Goal: Task Accomplishment & Management: Use online tool/utility

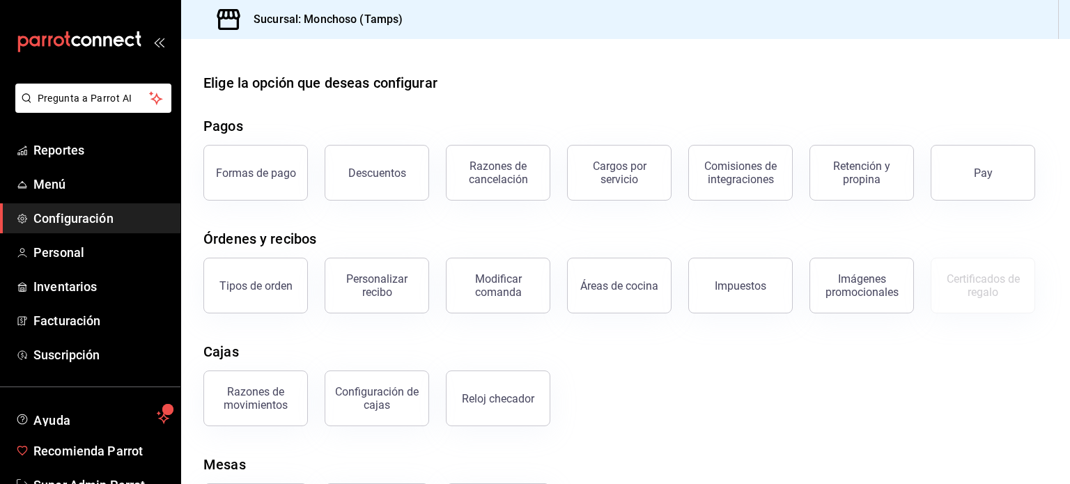
scroll to position [41, 0]
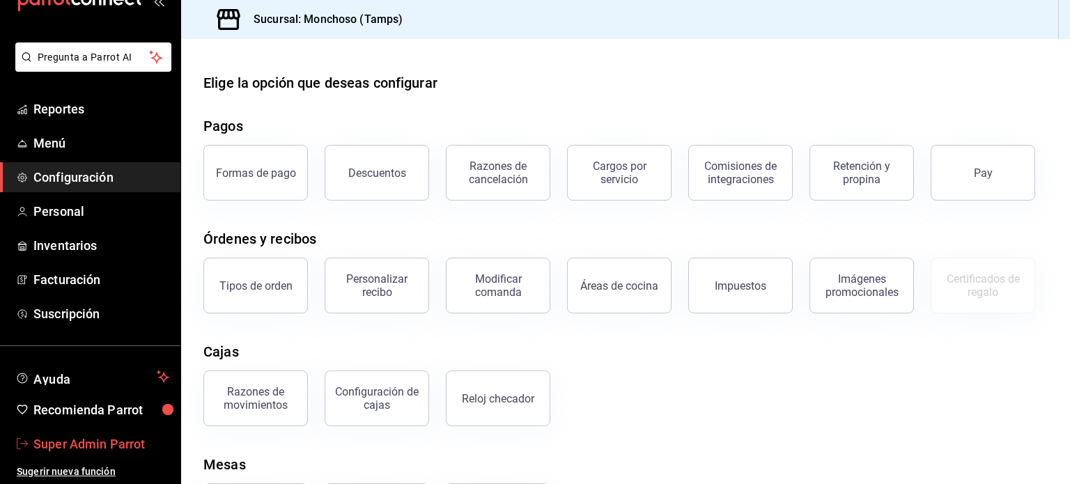
click at [89, 444] on span "Super Admin Parrot" at bounding box center [101, 444] width 136 height 19
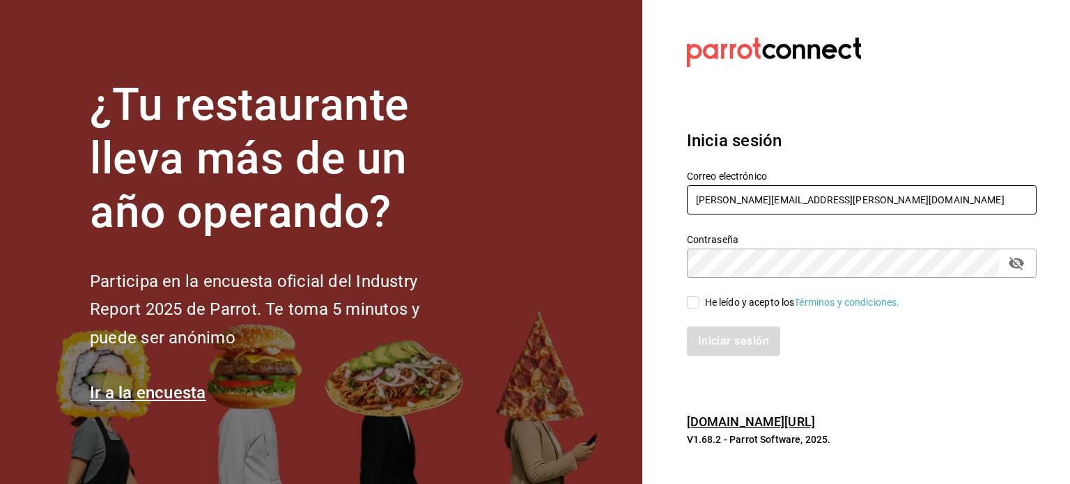
click at [785, 192] on input "[PERSON_NAME][EMAIL_ADDRESS][PERSON_NAME][DOMAIN_NAME]" at bounding box center [862, 199] width 350 height 29
paste input "[EMAIL_ADDRESS][DOMAIN_NAME]"
click at [785, 192] on input "[EMAIL_ADDRESS][DOMAIN_NAME]" at bounding box center [862, 199] width 350 height 29
type input "[EMAIL_ADDRESS][DOMAIN_NAME]"
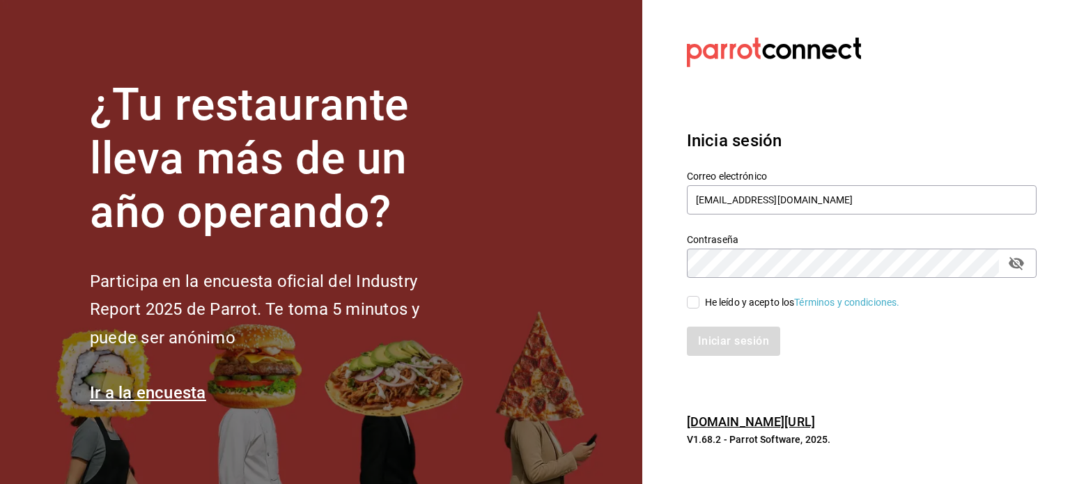
click at [724, 306] on div "He leído y acepto los Términos y condiciones." at bounding box center [802, 302] width 195 height 15
click at [699, 306] on input "He leído y acepto los Términos y condiciones." at bounding box center [693, 302] width 13 height 13
checkbox input "true"
click at [725, 339] on button "Iniciar sesión" at bounding box center [734, 341] width 95 height 29
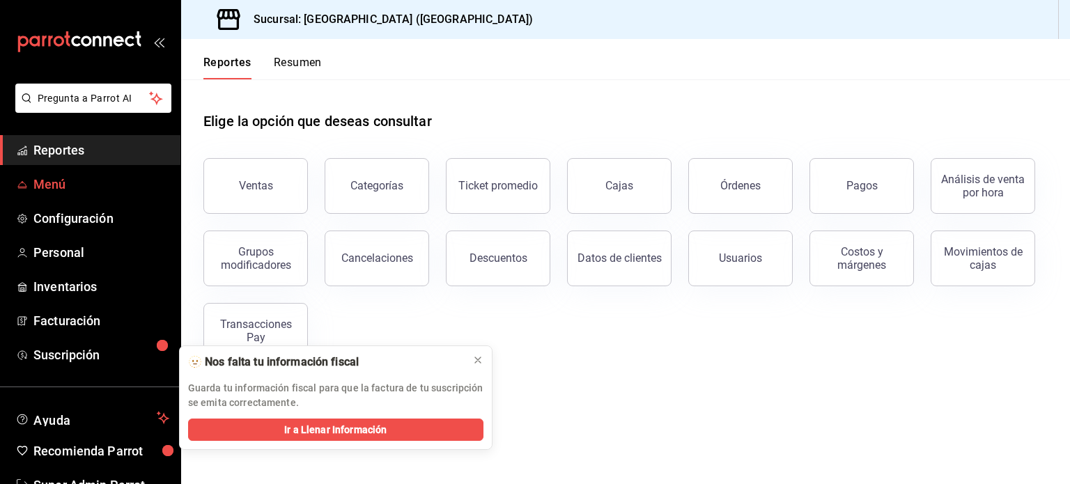
click at [53, 190] on span "Menú" at bounding box center [101, 184] width 136 height 19
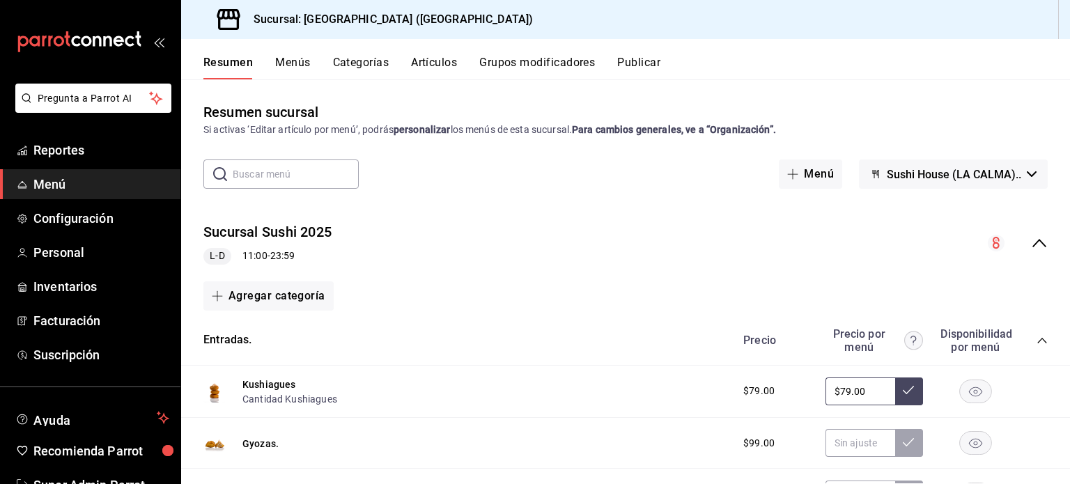
click at [1031, 238] on icon "collapse-menu-row" at bounding box center [1039, 243] width 17 height 17
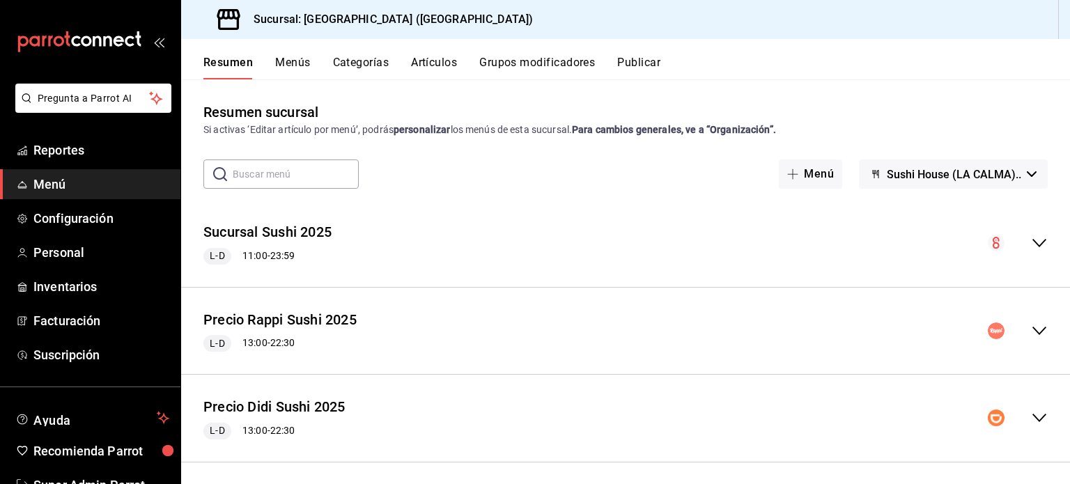
scroll to position [93, 0]
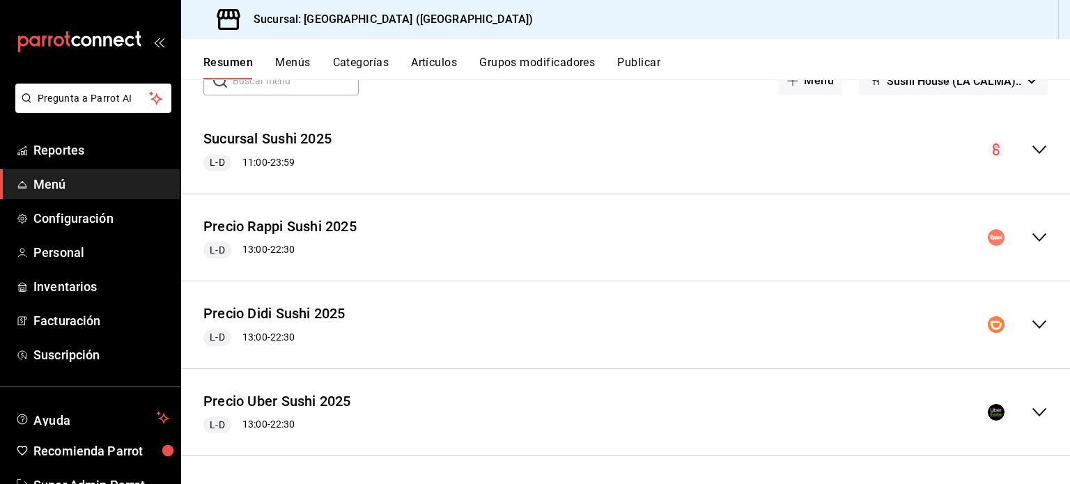
click at [627, 69] on button "Publicar" at bounding box center [638, 68] width 43 height 24
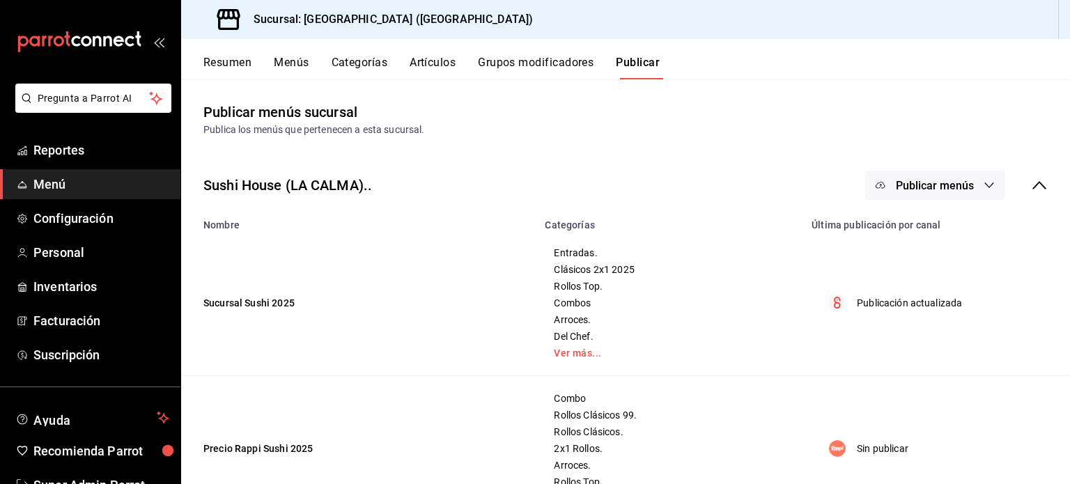
click at [974, 169] on div "Sushi House (LA CALMA).. Publicar menús" at bounding box center [625, 186] width 889 height 52
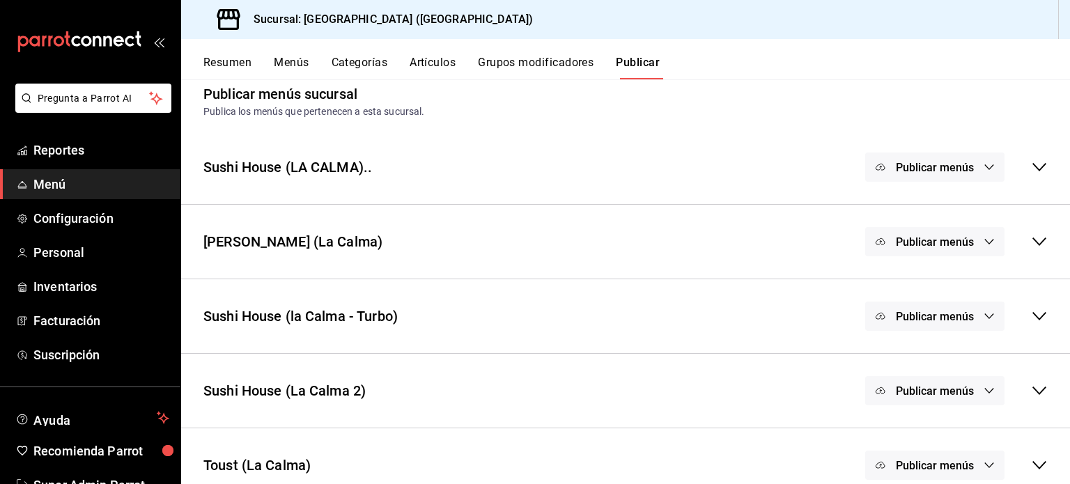
scroll to position [36, 0]
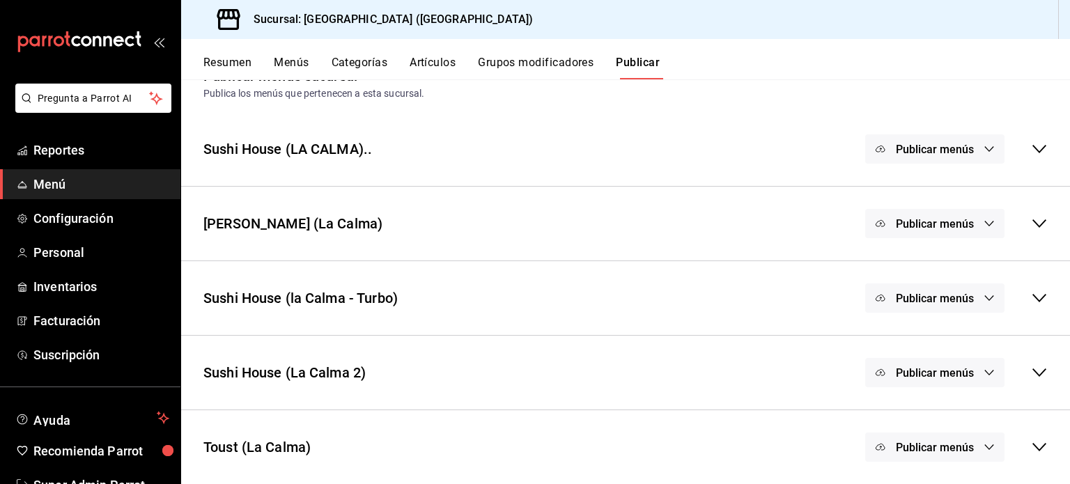
click at [963, 153] on span "Publicar menús" at bounding box center [935, 149] width 78 height 13
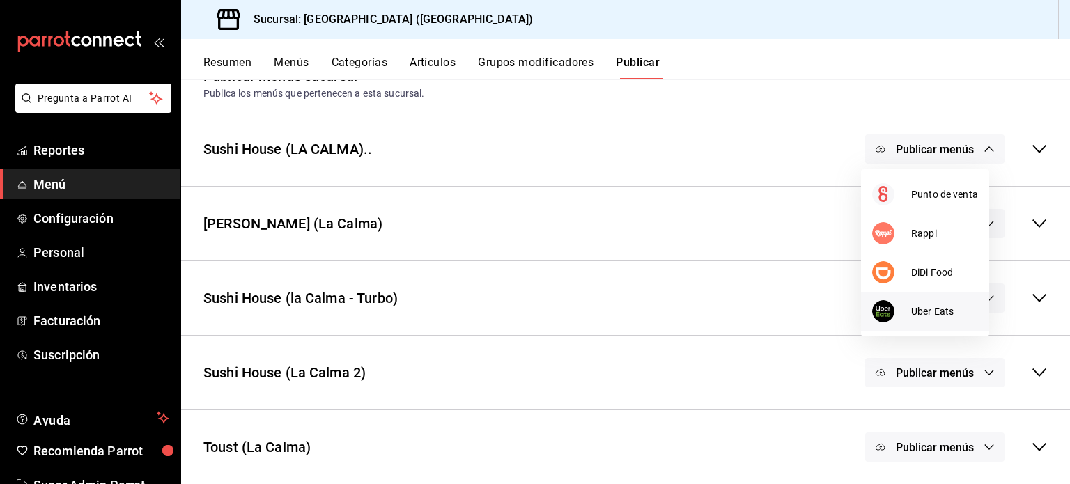
click at [913, 312] on span "Uber Eats" at bounding box center [944, 311] width 67 height 15
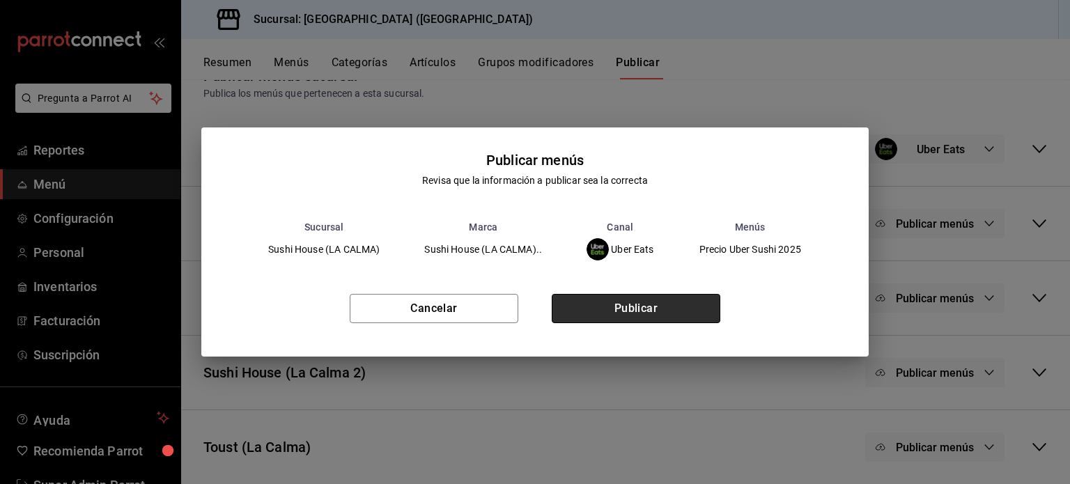
click at [658, 312] on button "Publicar" at bounding box center [636, 308] width 169 height 29
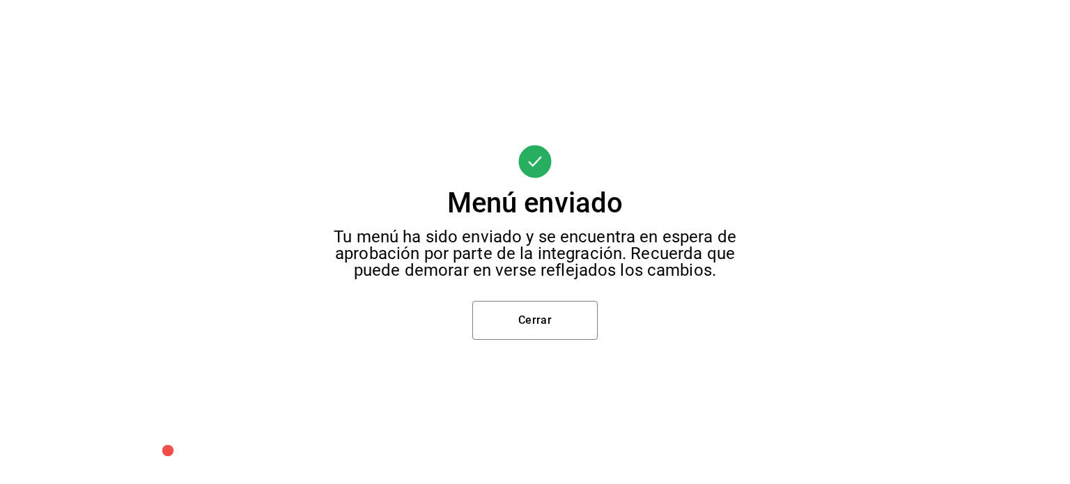
scroll to position [0, 0]
click at [564, 314] on button "Cerrar" at bounding box center [534, 320] width 125 height 39
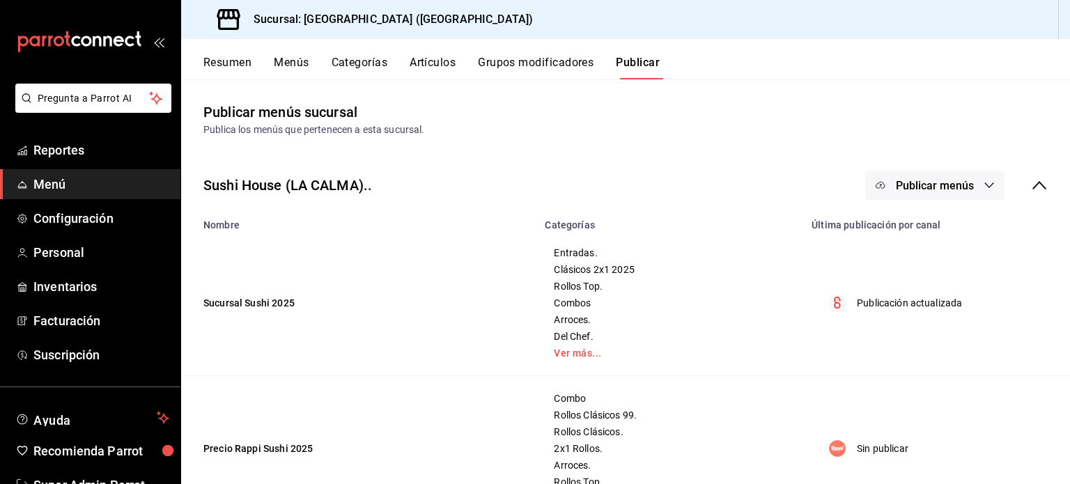
click at [952, 185] on span "Publicar menús" at bounding box center [935, 185] width 78 height 13
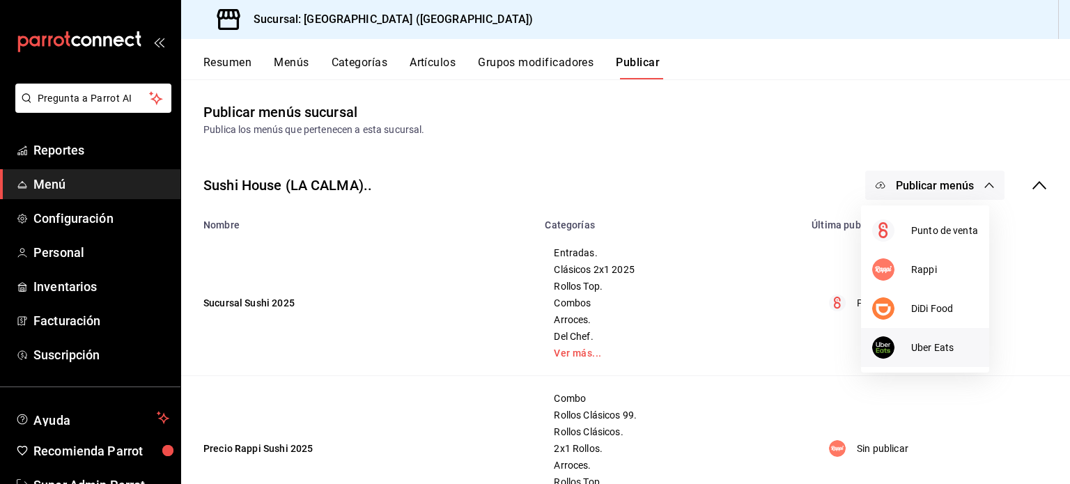
click at [922, 353] on span "Uber Eats" at bounding box center [944, 348] width 67 height 15
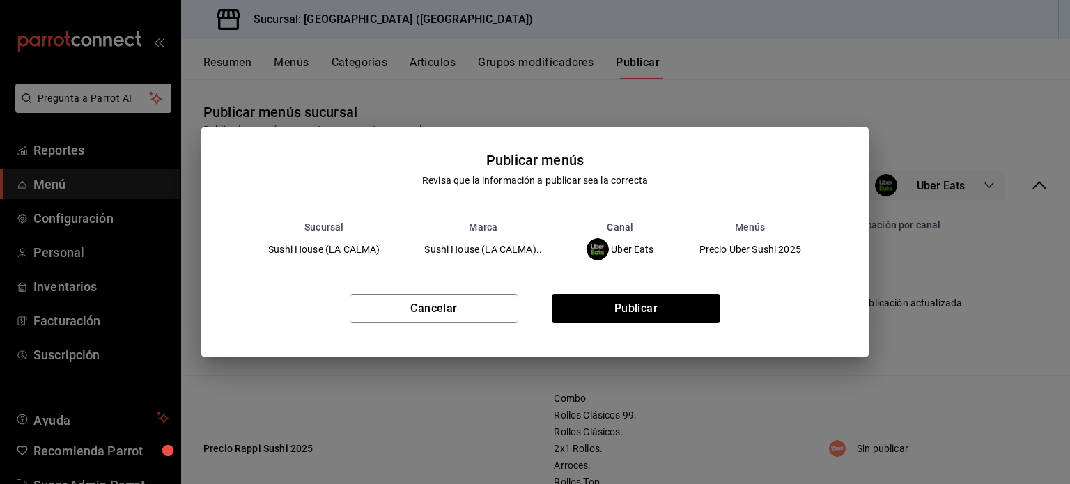
click at [941, 283] on div "Publicar menús Revisa que la información a publicar sea la correcta Sucursal Ma…" at bounding box center [535, 242] width 1070 height 484
click at [656, 304] on button "Publicar" at bounding box center [636, 308] width 169 height 29
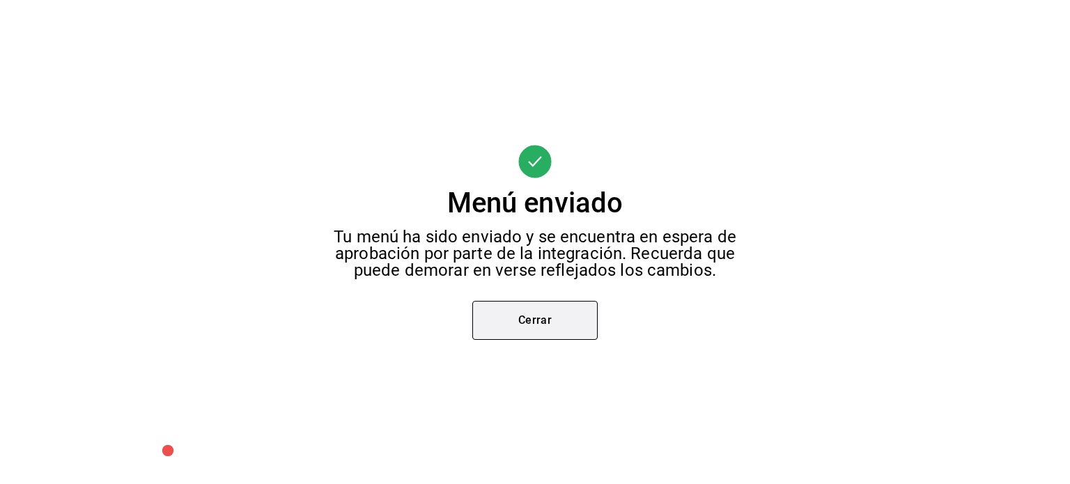
click at [577, 309] on button "Cerrar" at bounding box center [534, 320] width 125 height 39
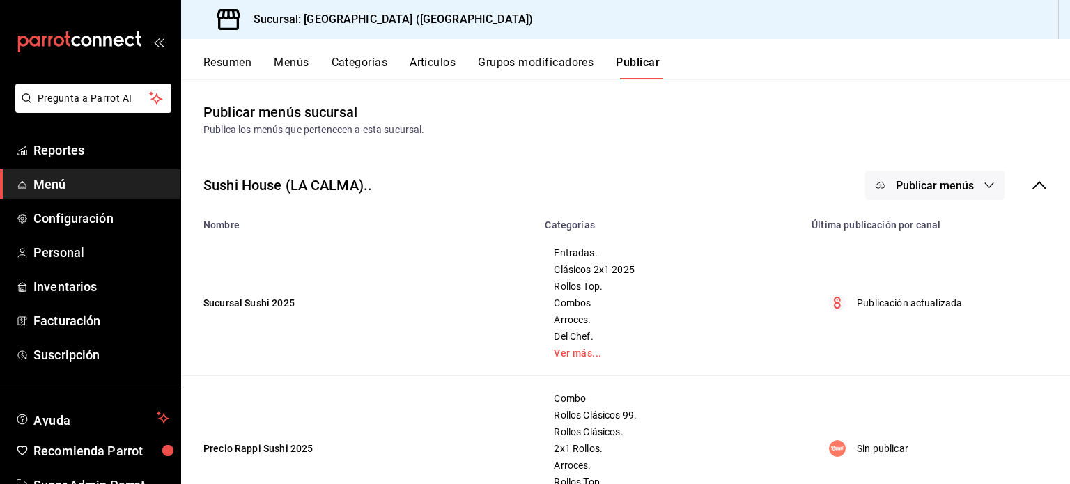
click at [1032, 185] on icon at bounding box center [1039, 185] width 14 height 8
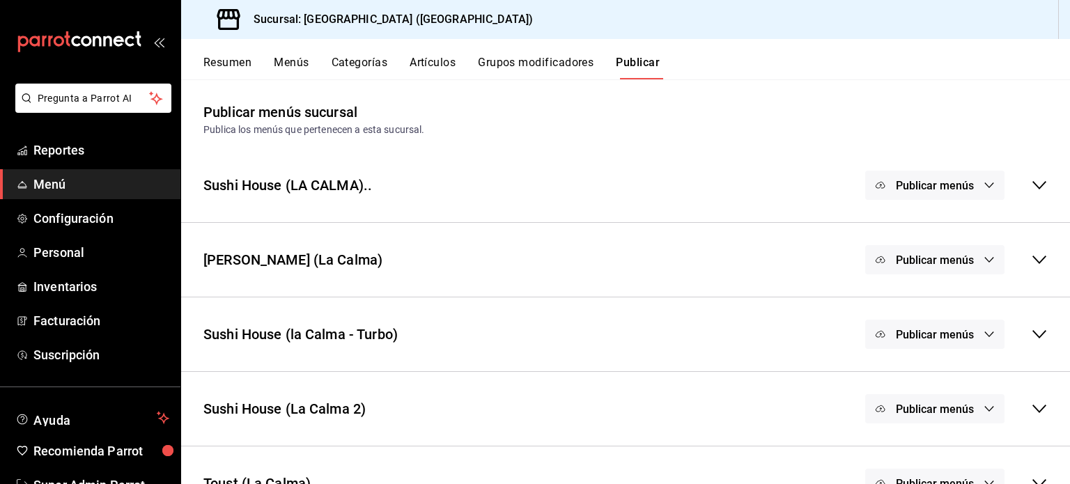
click at [968, 269] on button "Publicar menús" at bounding box center [934, 259] width 139 height 29
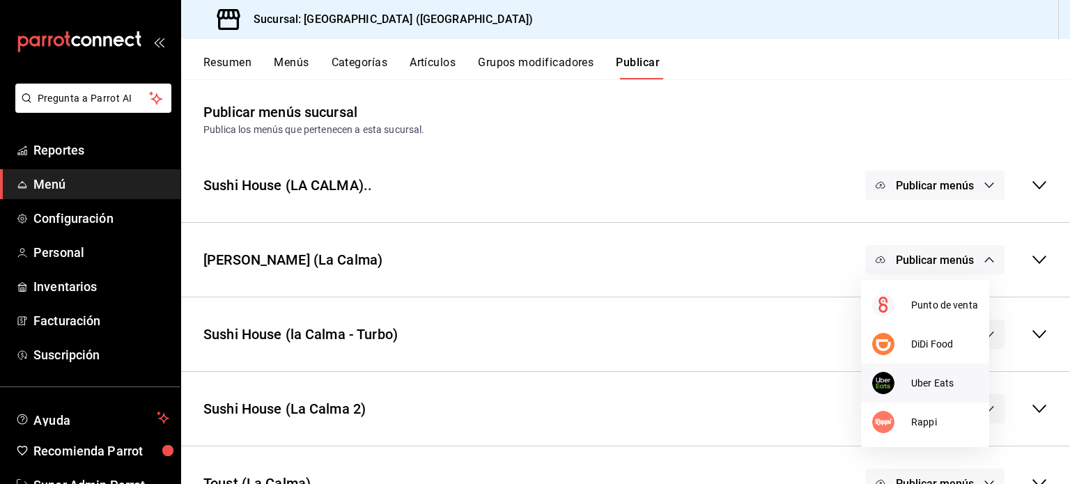
click at [897, 381] on div at bounding box center [891, 383] width 39 height 22
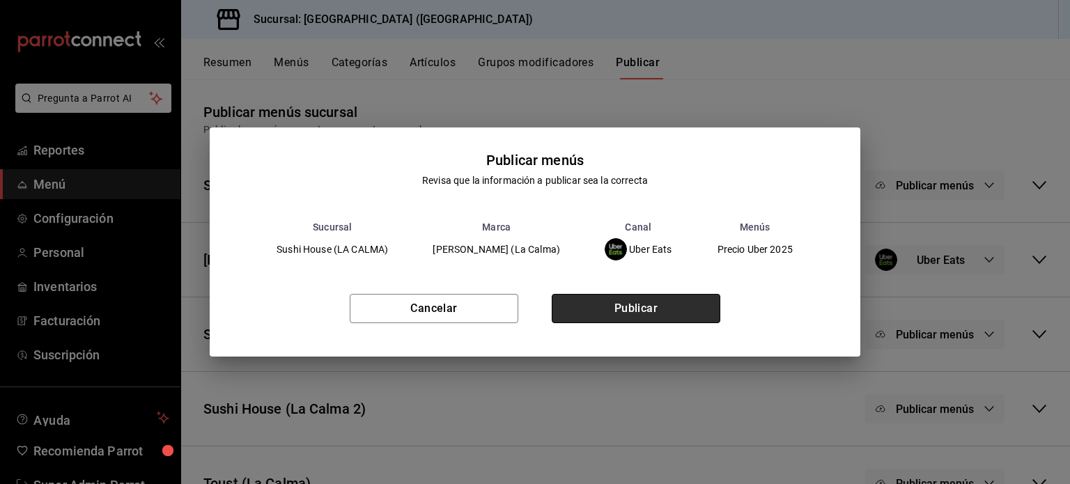
click at [679, 306] on button "Publicar" at bounding box center [636, 308] width 169 height 29
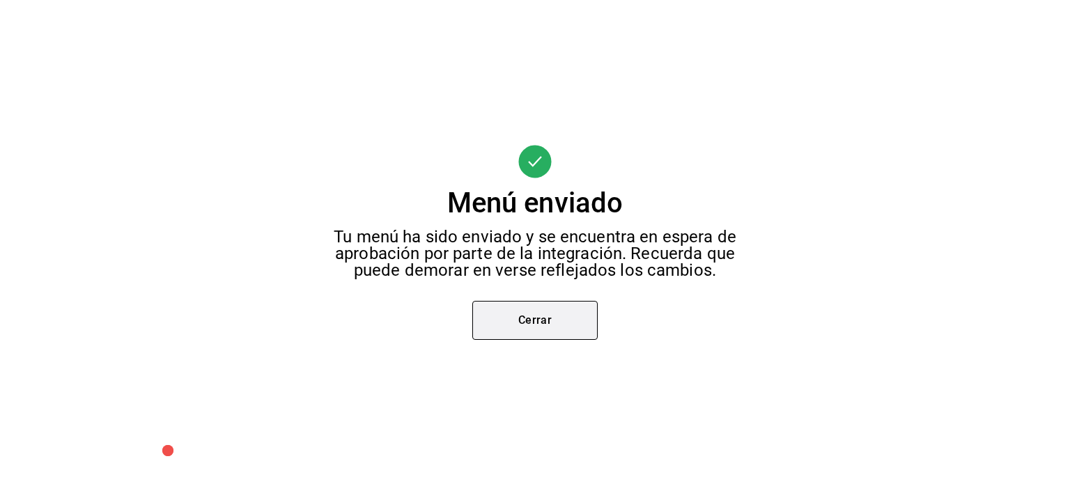
click at [555, 314] on button "Cerrar" at bounding box center [534, 320] width 125 height 39
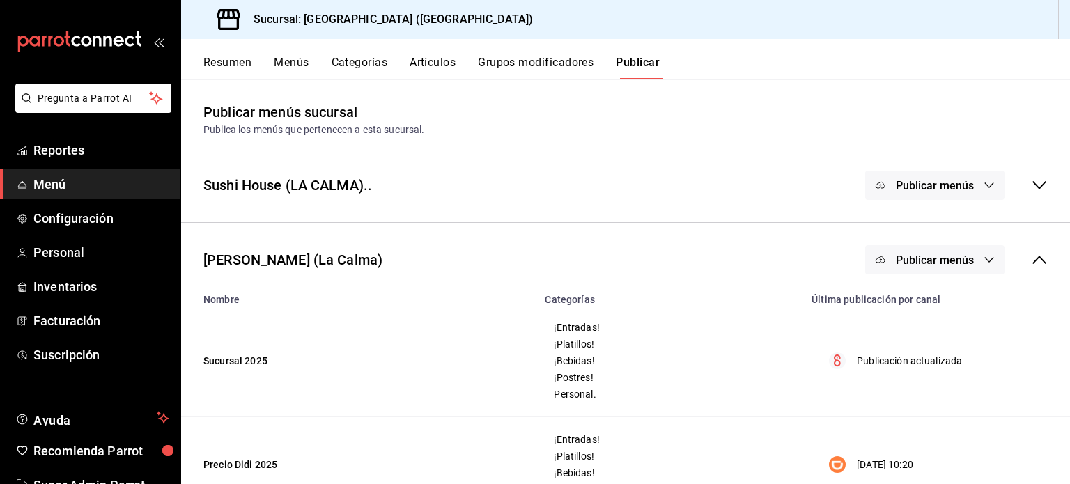
click at [1019, 268] on div "Publicar menús" at bounding box center [956, 259] width 183 height 29
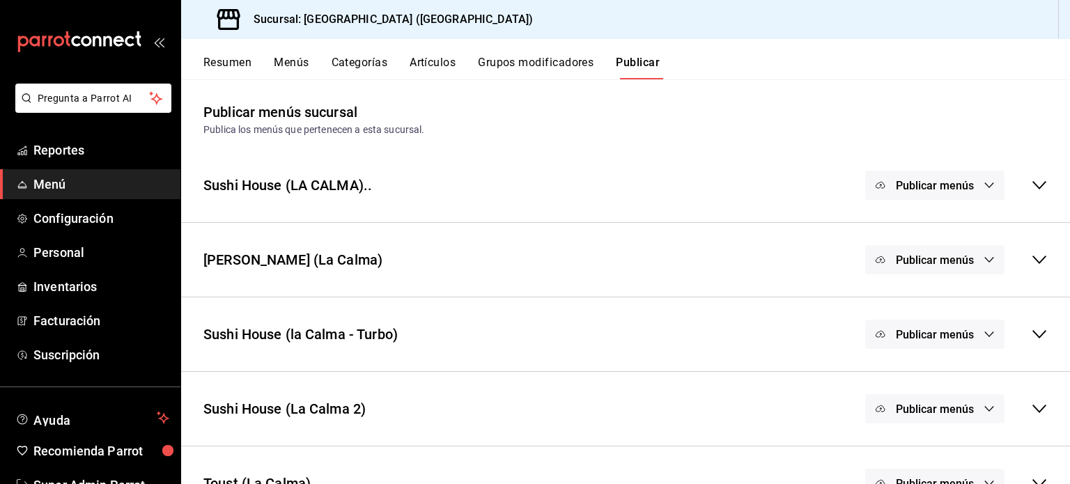
click at [970, 334] on button "Publicar menús" at bounding box center [934, 334] width 139 height 29
click at [973, 406] on div at bounding box center [535, 242] width 1070 height 484
click at [984, 406] on icon "button" at bounding box center [989, 408] width 11 height 11
click at [847, 61] on div at bounding box center [535, 242] width 1070 height 484
